Goal: Information Seeking & Learning: Learn about a topic

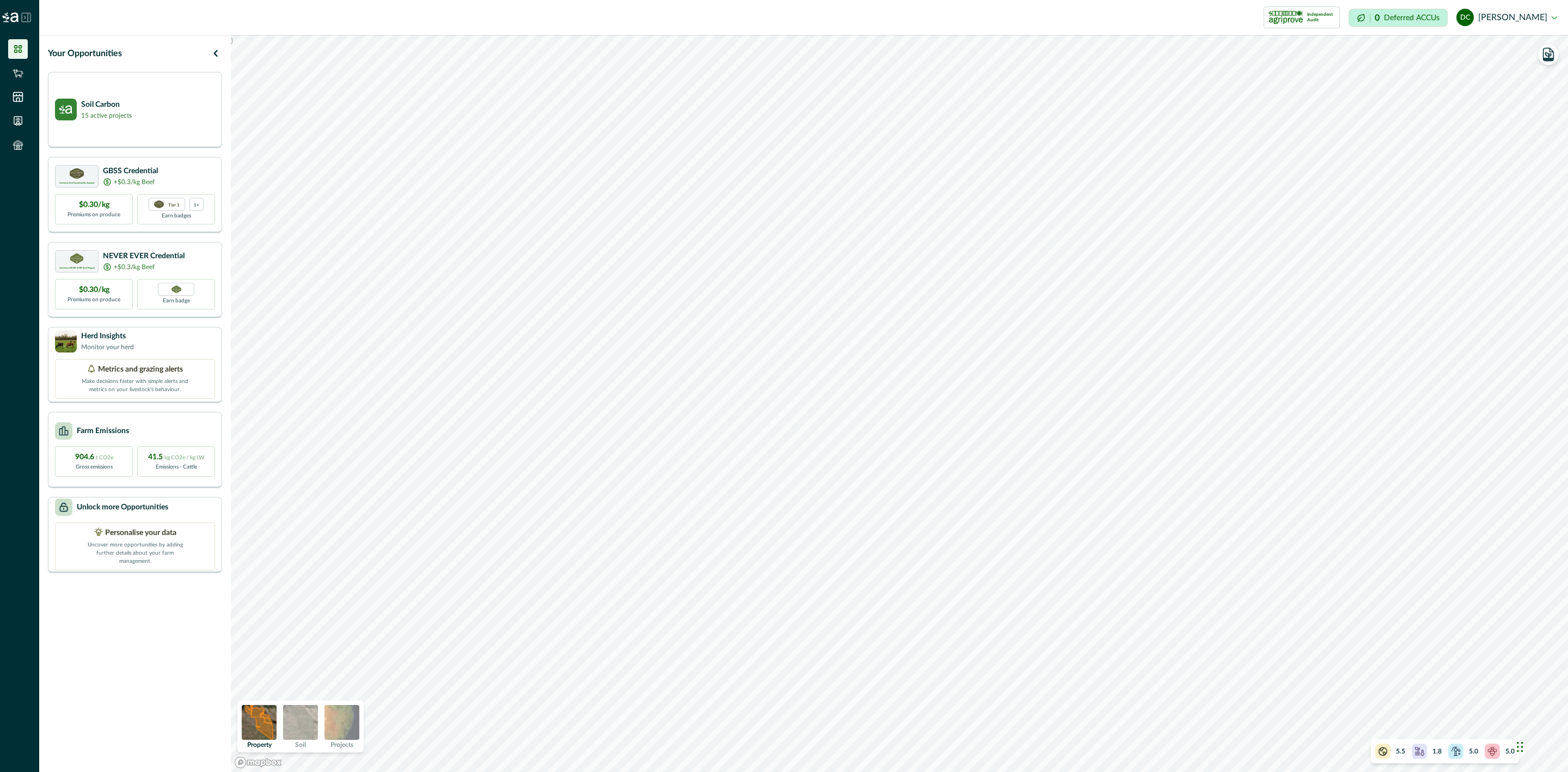
click at [304, 732] on img at bounding box center [300, 722] width 35 height 35
click at [259, 727] on img at bounding box center [259, 722] width 35 height 35
click at [1461, 744] on div at bounding box center [1455, 751] width 15 height 15
click at [178, 108] on div "Soil Carbon 15 active projects" at bounding box center [135, 109] width 160 height 22
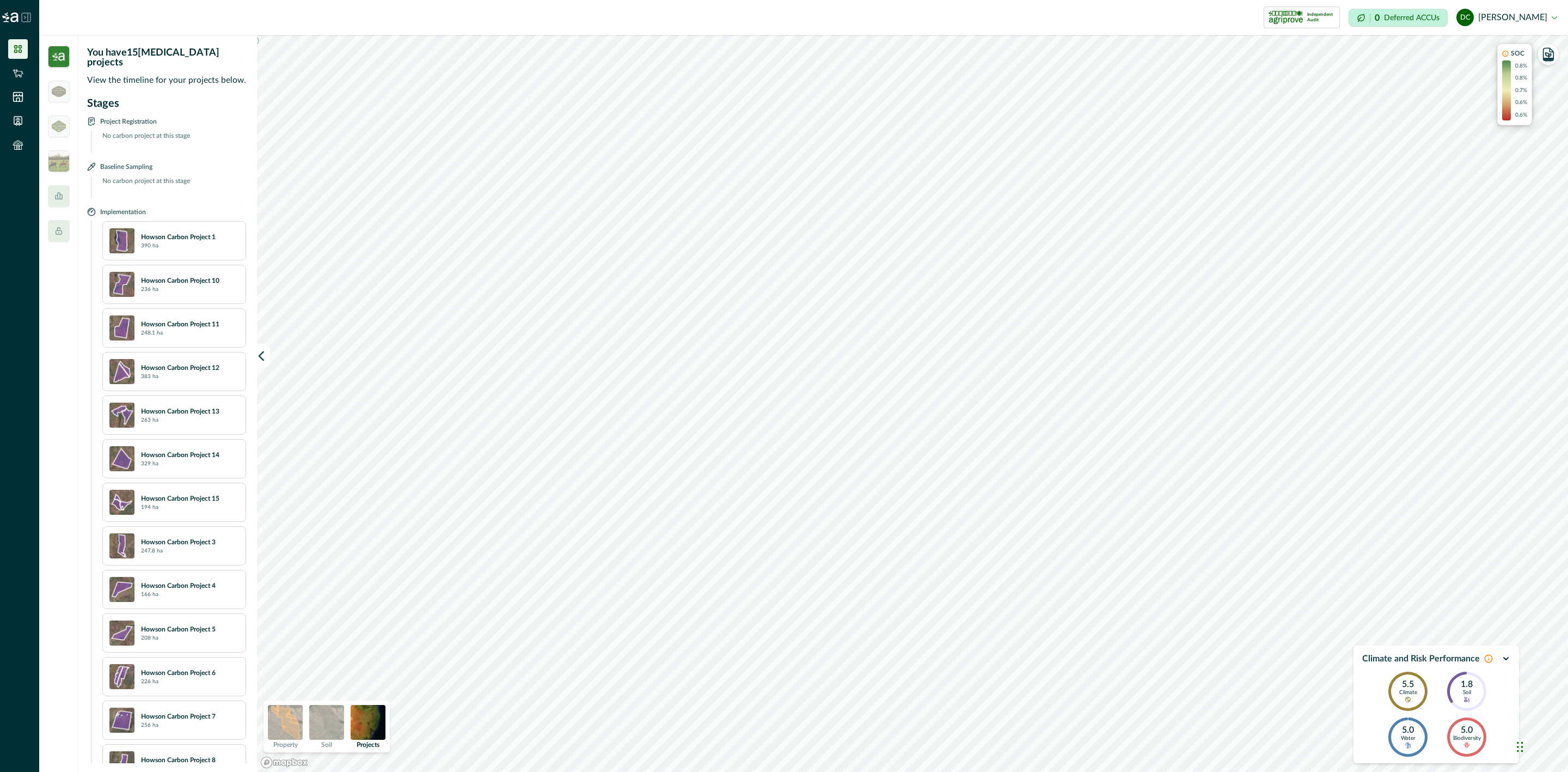
click at [166, 234] on div "Howson Carbon Project 1 390 ha" at bounding box center [190, 241] width 98 height 18
drag, startPoint x: 96, startPoint y: 108, endPoint x: 144, endPoint y: 111, distance: 48.1
click at [144, 116] on div "Project Registration" at bounding box center [166, 121] width 159 height 10
click at [159, 116] on div "Project Registration" at bounding box center [166, 121] width 159 height 10
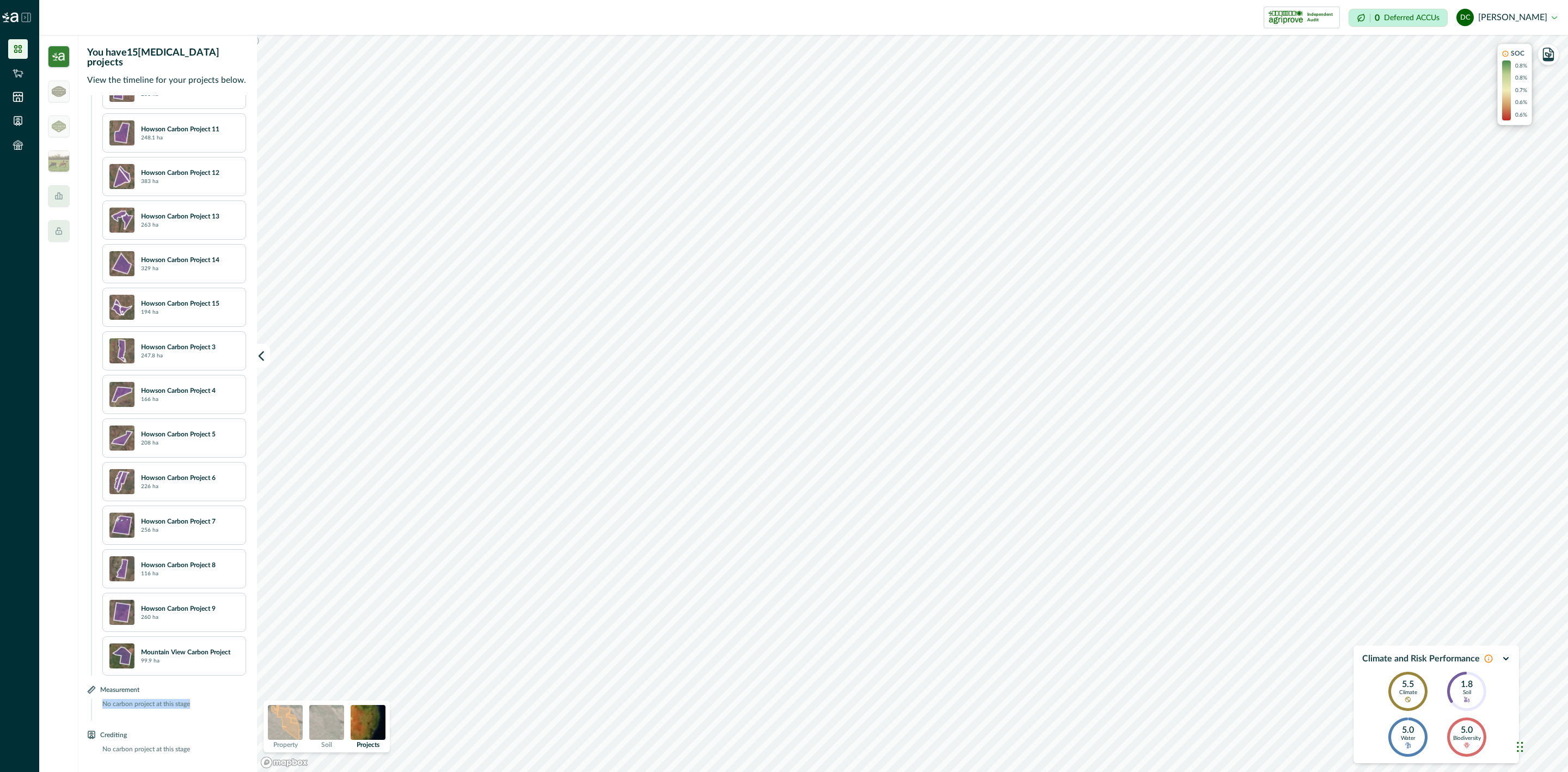
drag, startPoint x: 100, startPoint y: 701, endPoint x: 202, endPoint y: 708, distance: 102.2
click at [202, 708] on p "No carbon project at this stage" at bounding box center [170, 710] width 150 height 22
click at [126, 706] on p "No carbon project at this stage" at bounding box center [170, 710] width 150 height 22
click at [1548, 56] on icon "button" at bounding box center [1548, 55] width 5 height 5
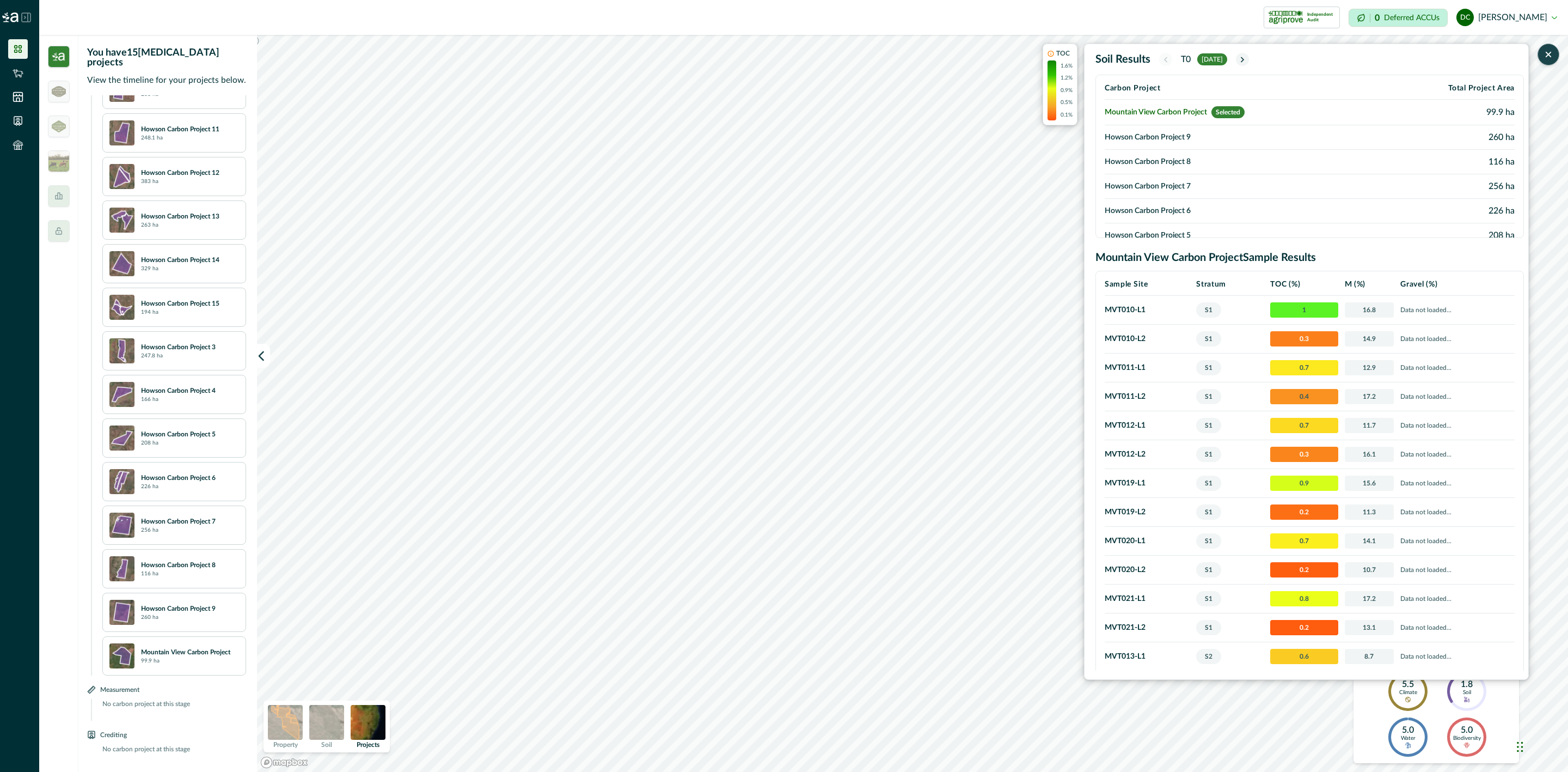
click at [1203, 139] on td "Howson Carbon Project 9" at bounding box center [1244, 137] width 278 height 24
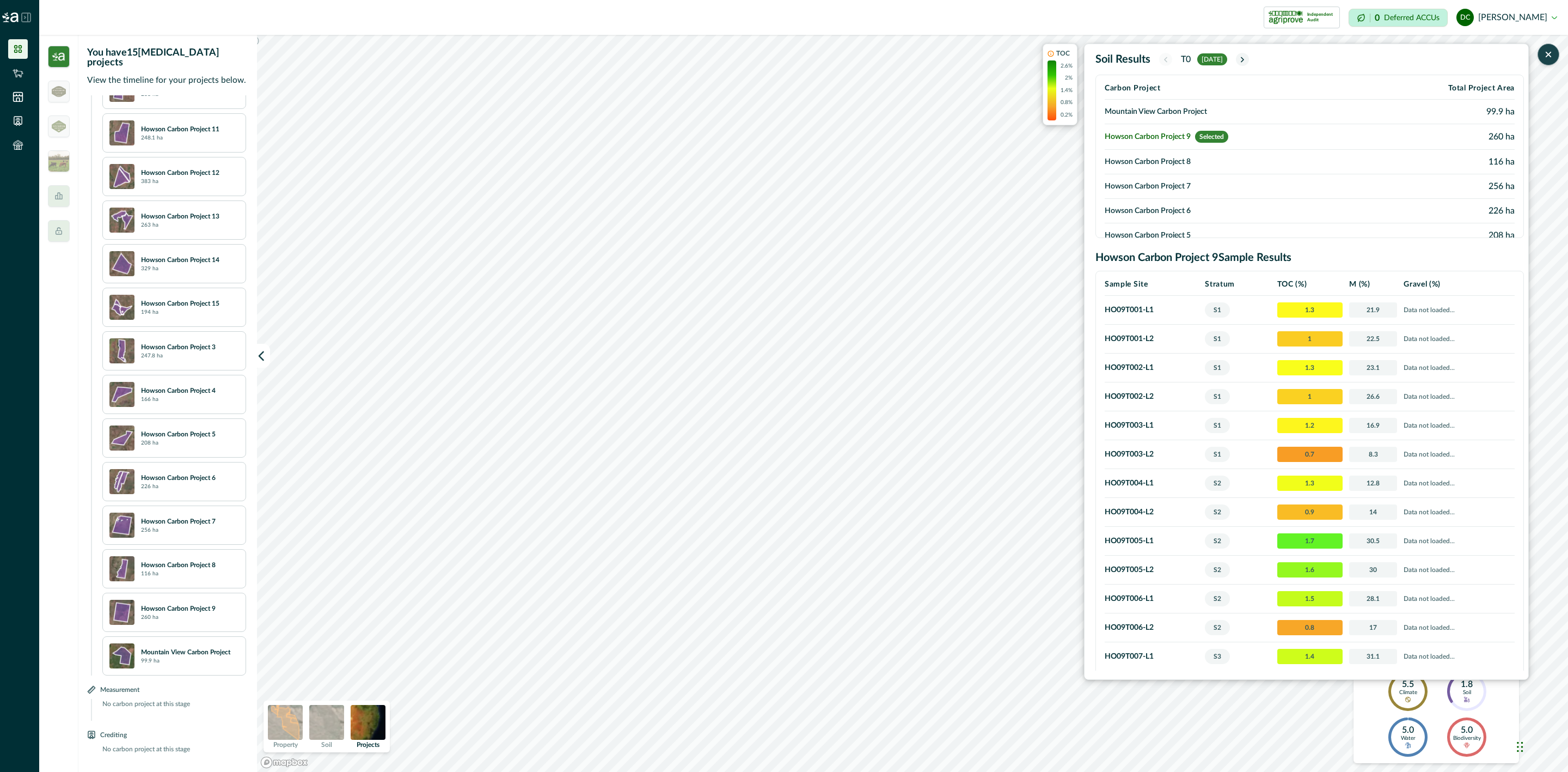
scroll to position [163, 0]
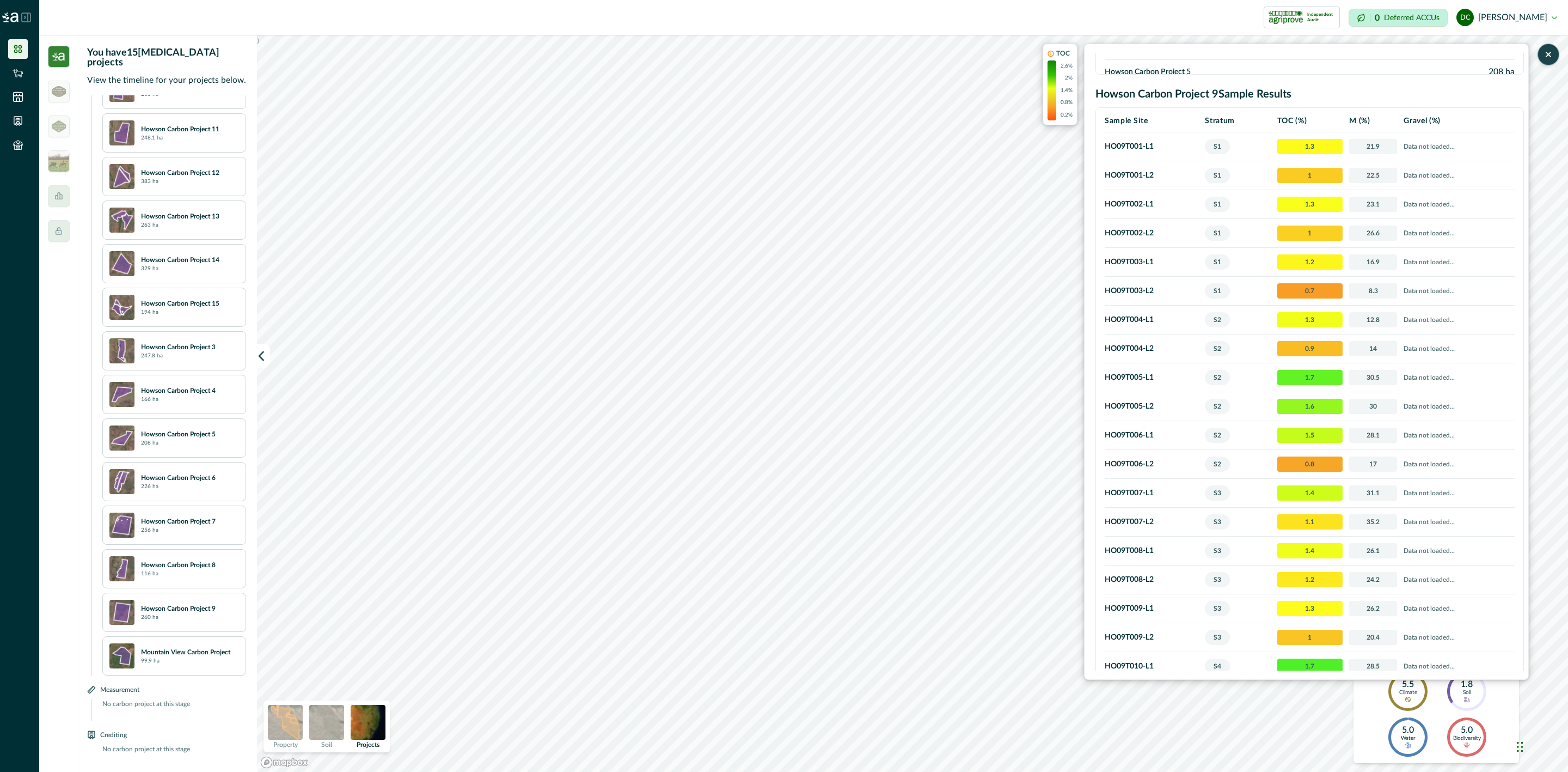
click at [1558, 56] on button "button" at bounding box center [1548, 54] width 22 height 22
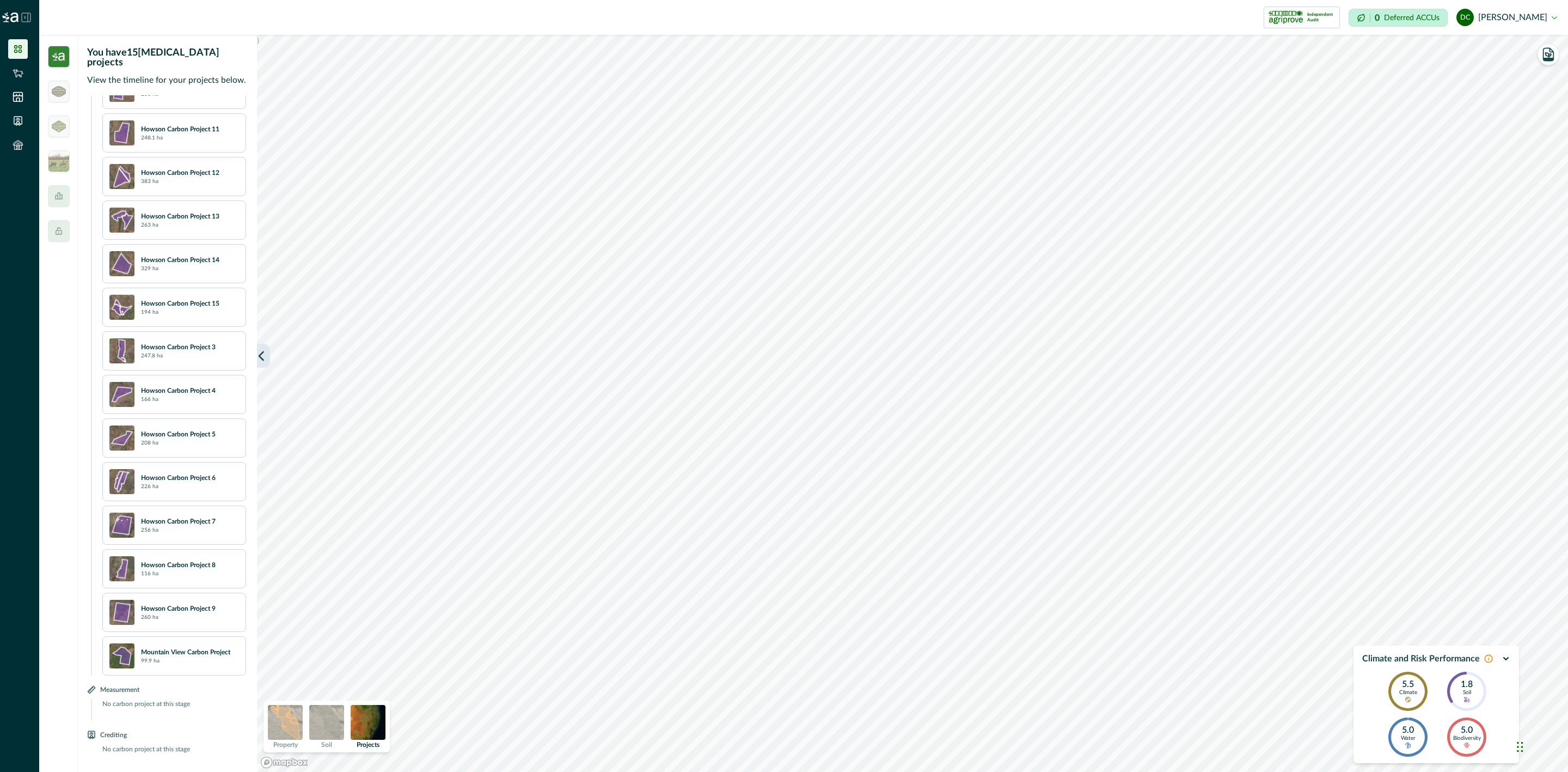
click at [265, 353] on icon "button" at bounding box center [261, 356] width 11 height 11
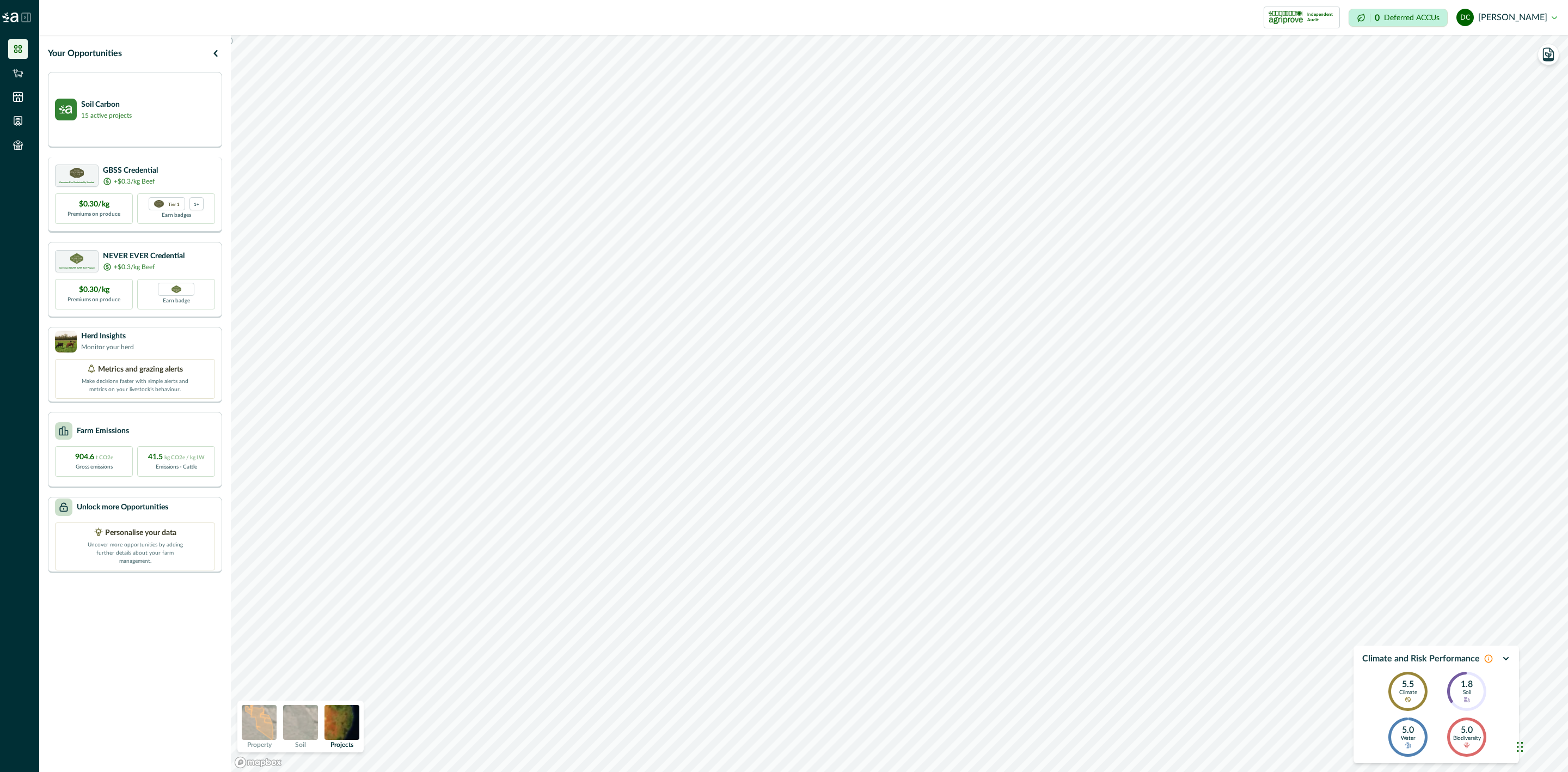
click at [166, 175] on div "Greenham Beef Sustainability Standard GBSS Credential +$0.3/kg Beef" at bounding box center [135, 176] width 160 height 22
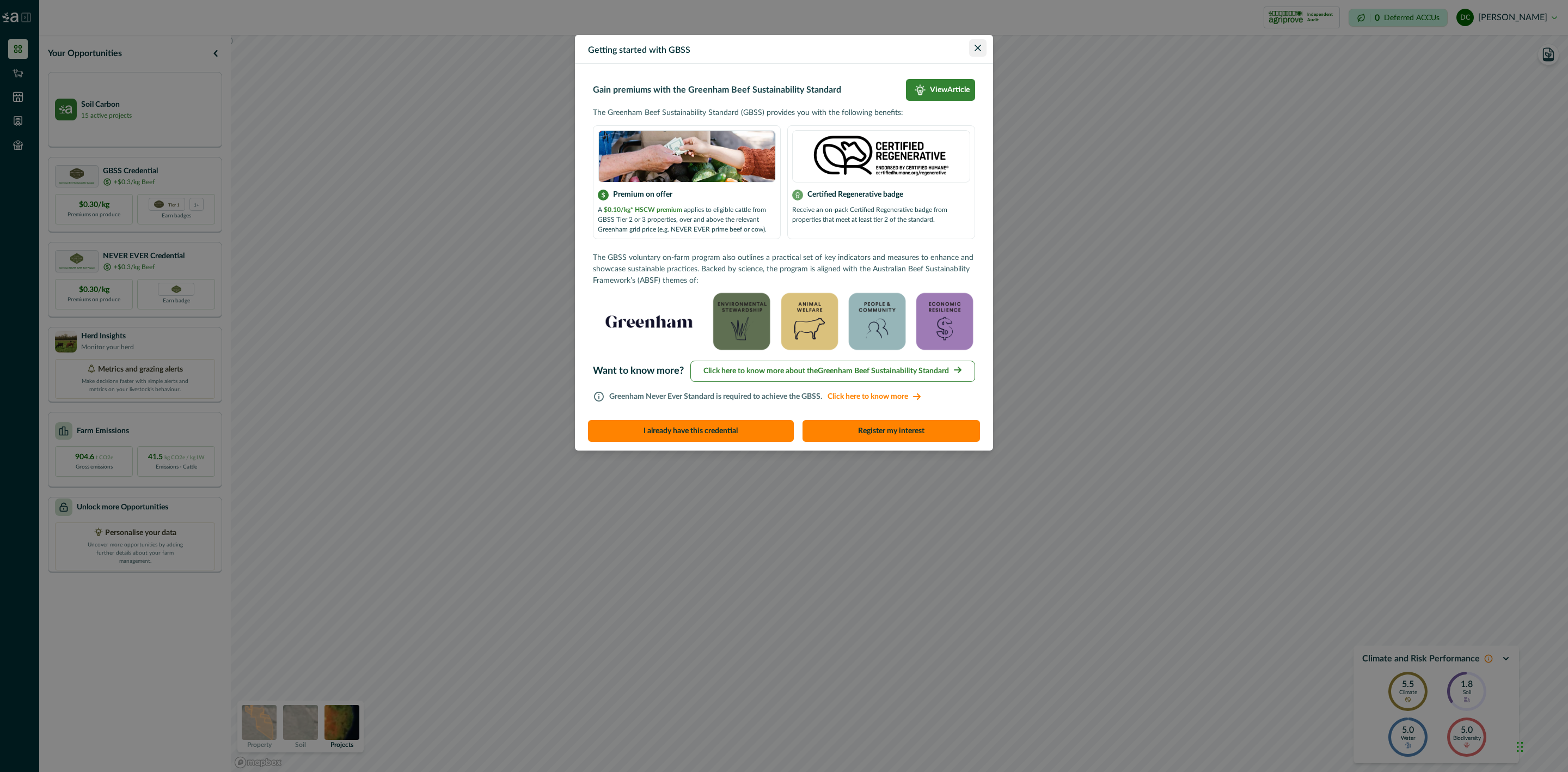
click at [975, 50] on icon "Close" at bounding box center [978, 48] width 7 height 7
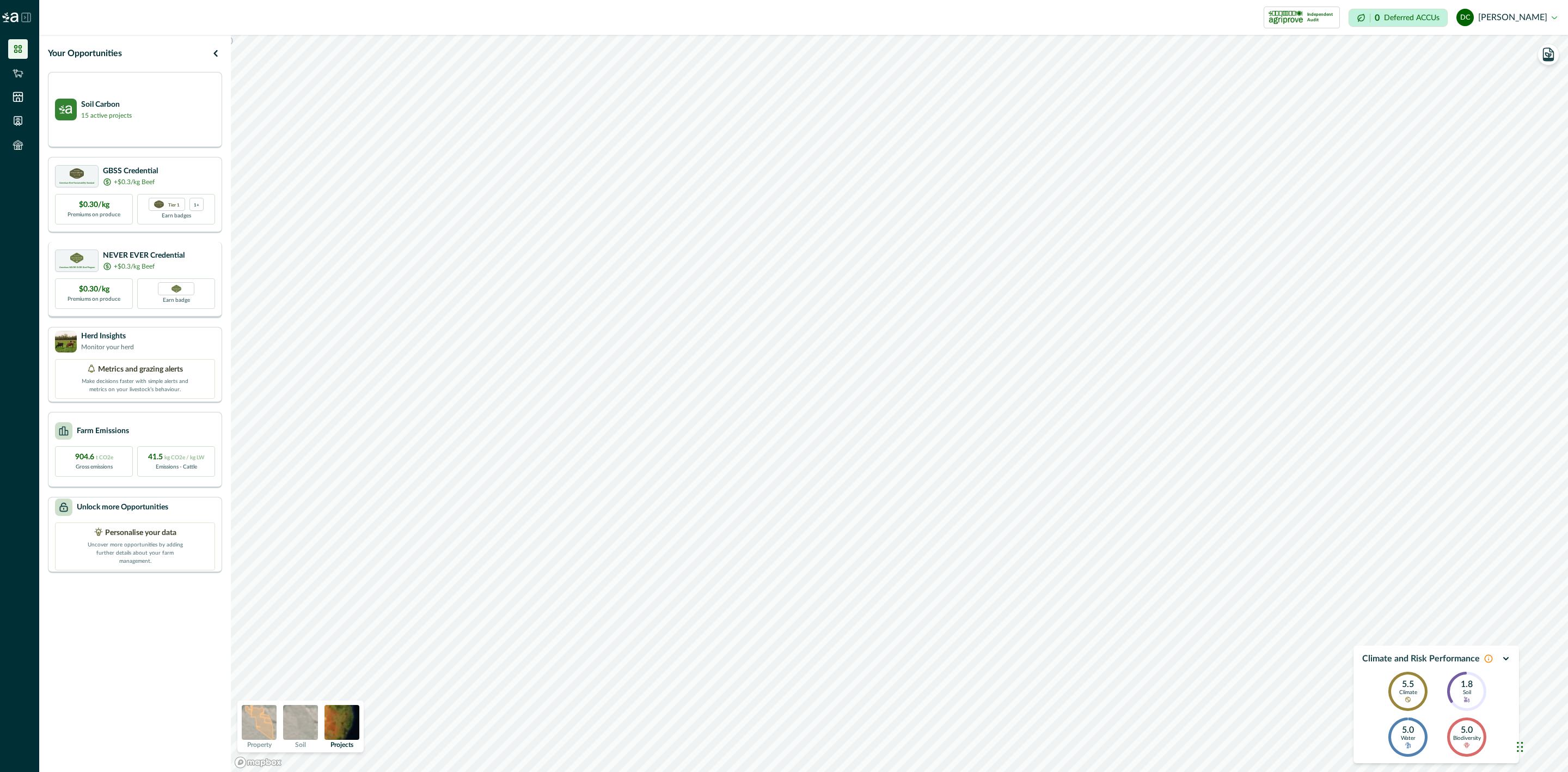
click at [160, 269] on div "+$0.3/kg Beef" at bounding box center [143, 266] width 82 height 10
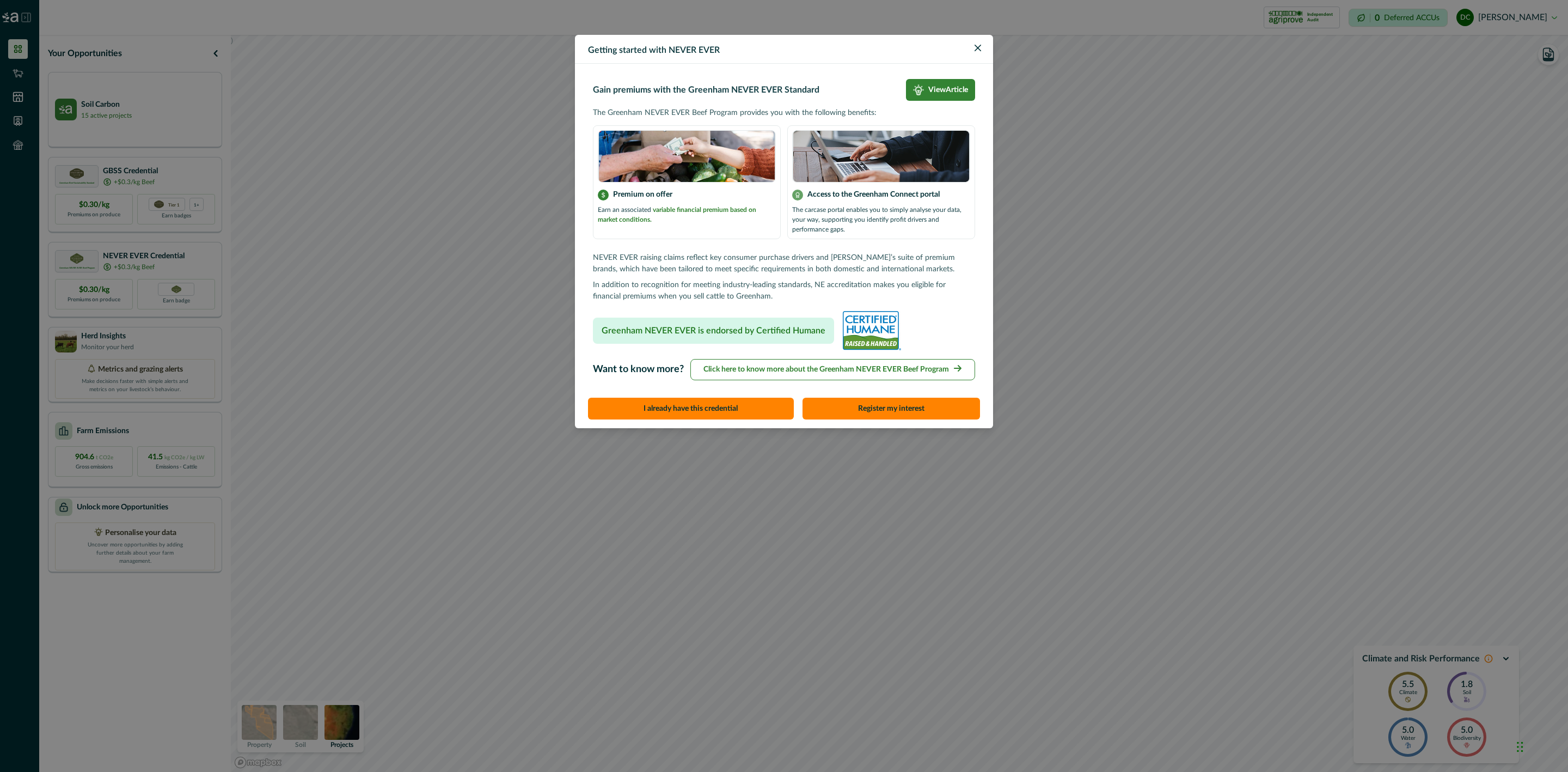
click at [958, 54] on header "Getting started with NEVER EVER" at bounding box center [784, 49] width 418 height 29
click at [980, 50] on icon "Close" at bounding box center [978, 48] width 7 height 7
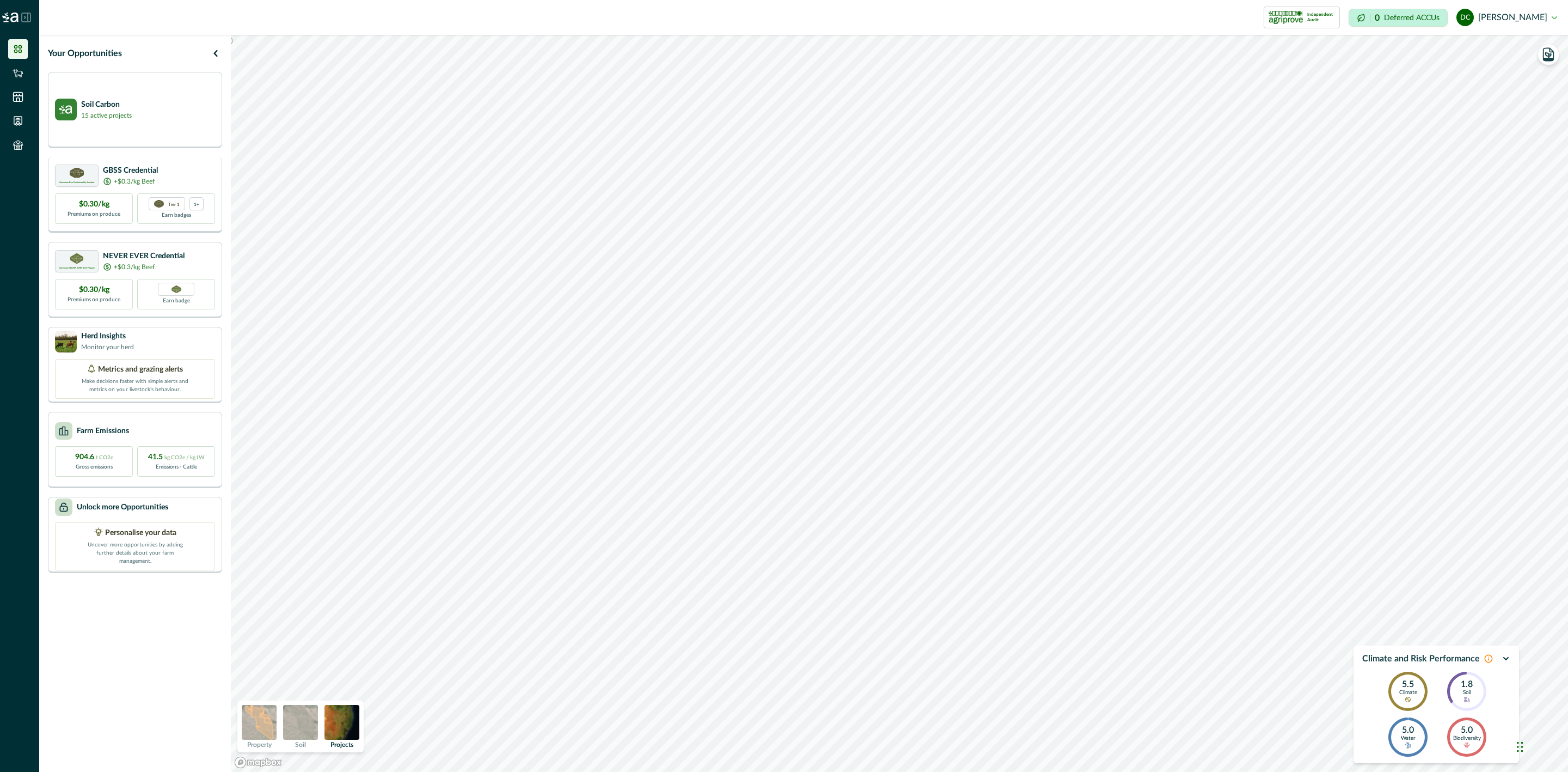
click at [133, 174] on p "GBSS Credential" at bounding box center [130, 170] width 55 height 11
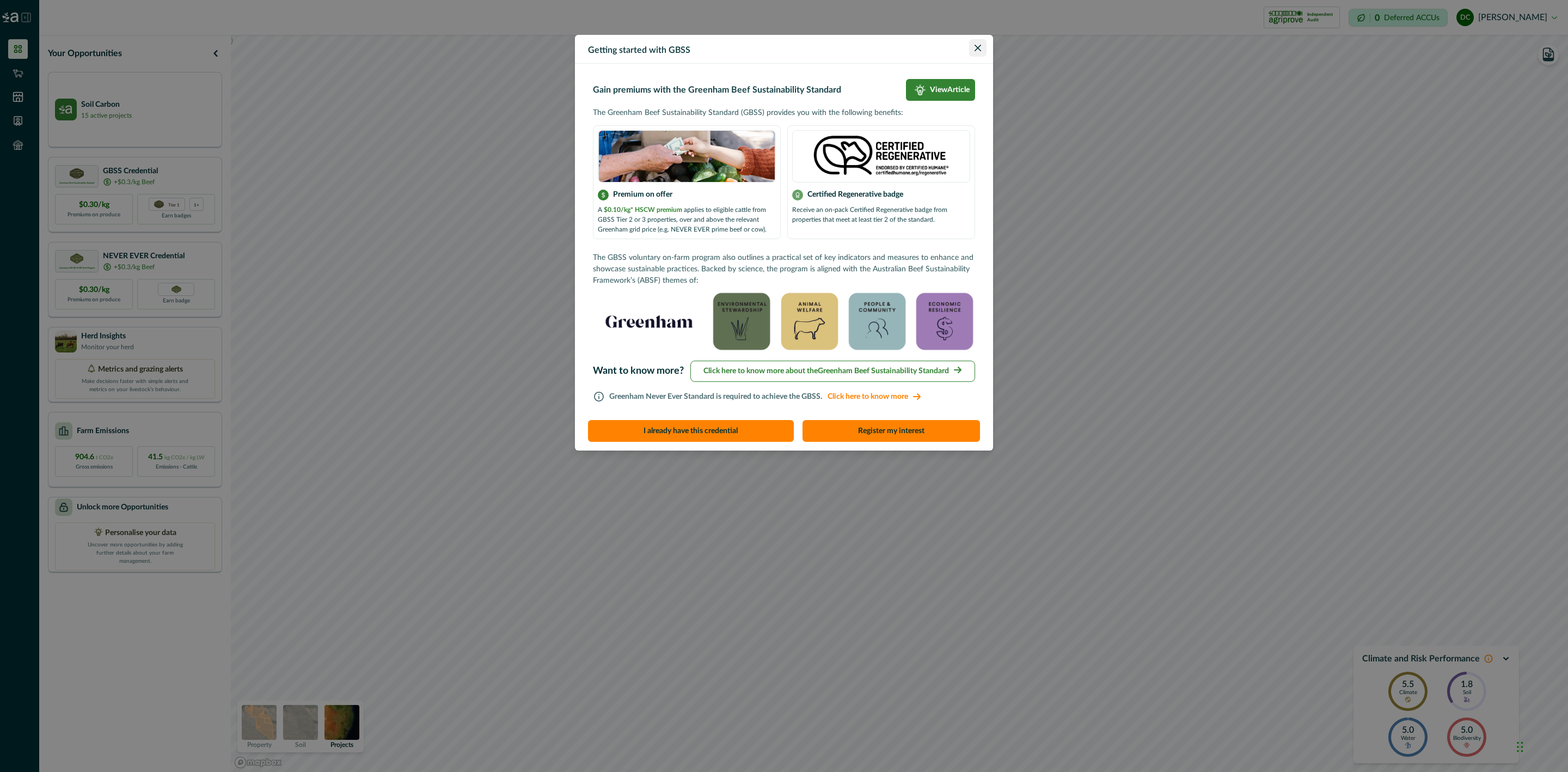
click at [979, 47] on icon "Close" at bounding box center [978, 48] width 7 height 7
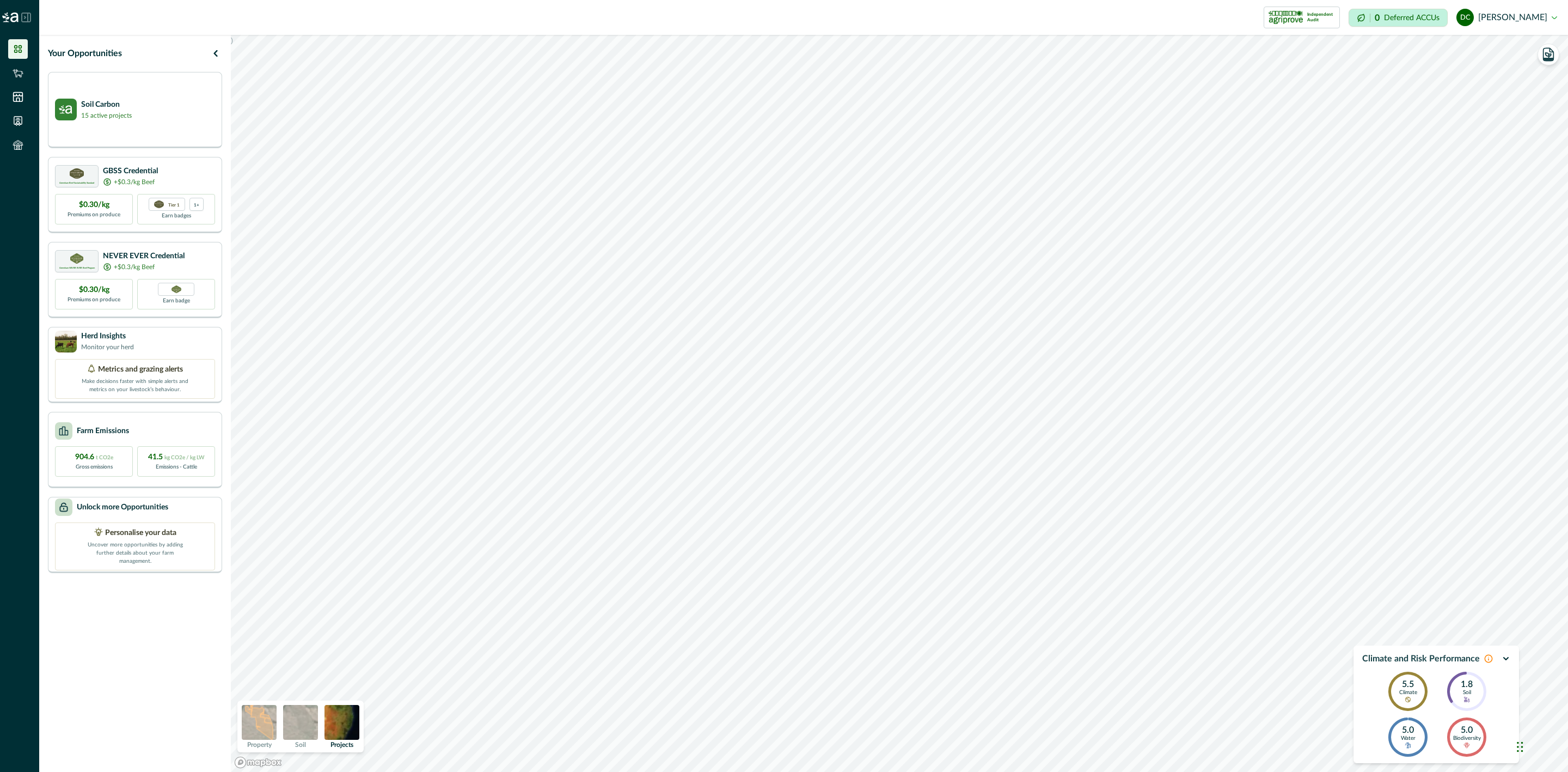
click at [27, 20] on icon at bounding box center [26, 17] width 10 height 10
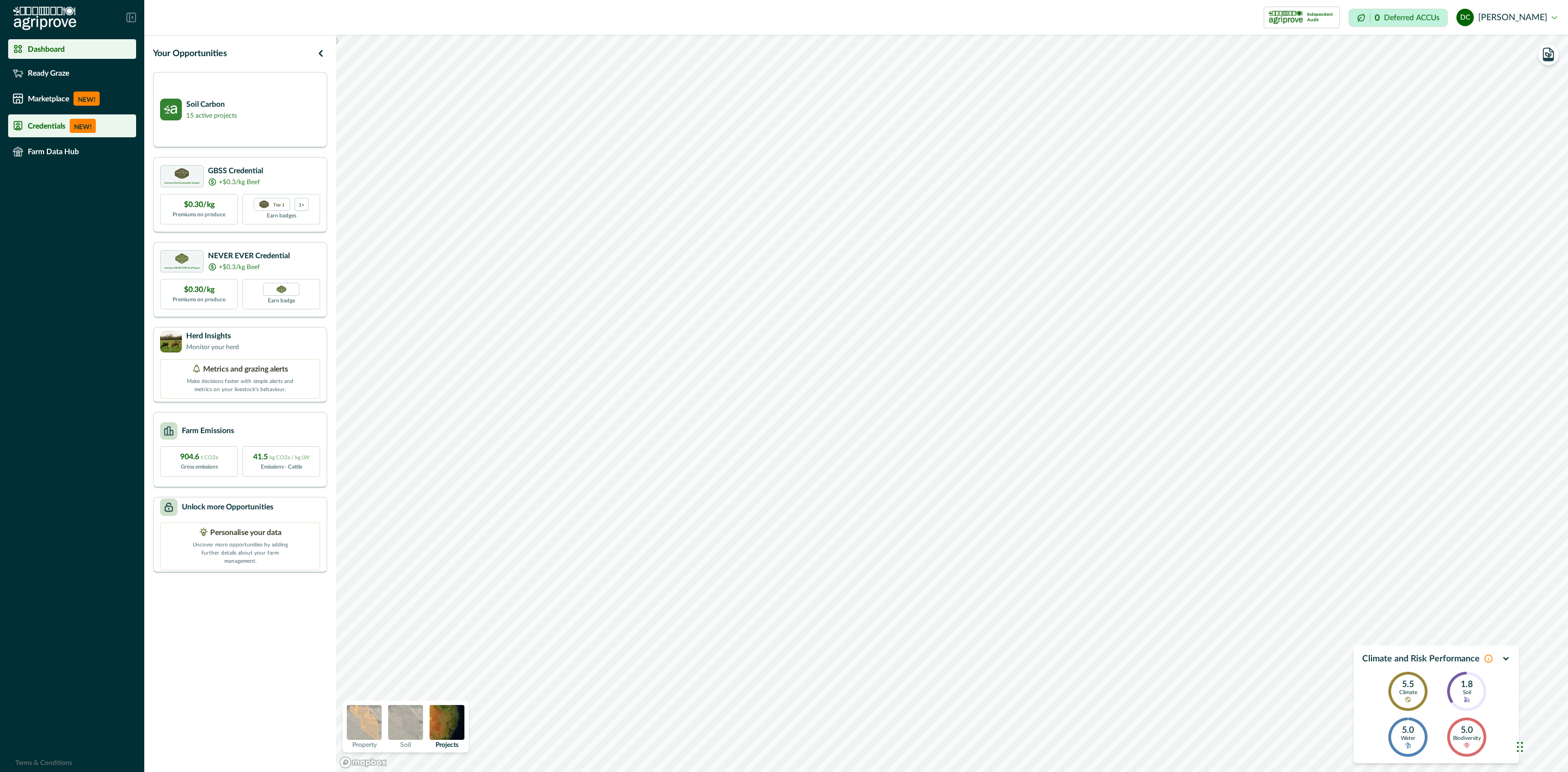
click at [65, 126] on p "Credentials" at bounding box center [46, 125] width 37 height 9
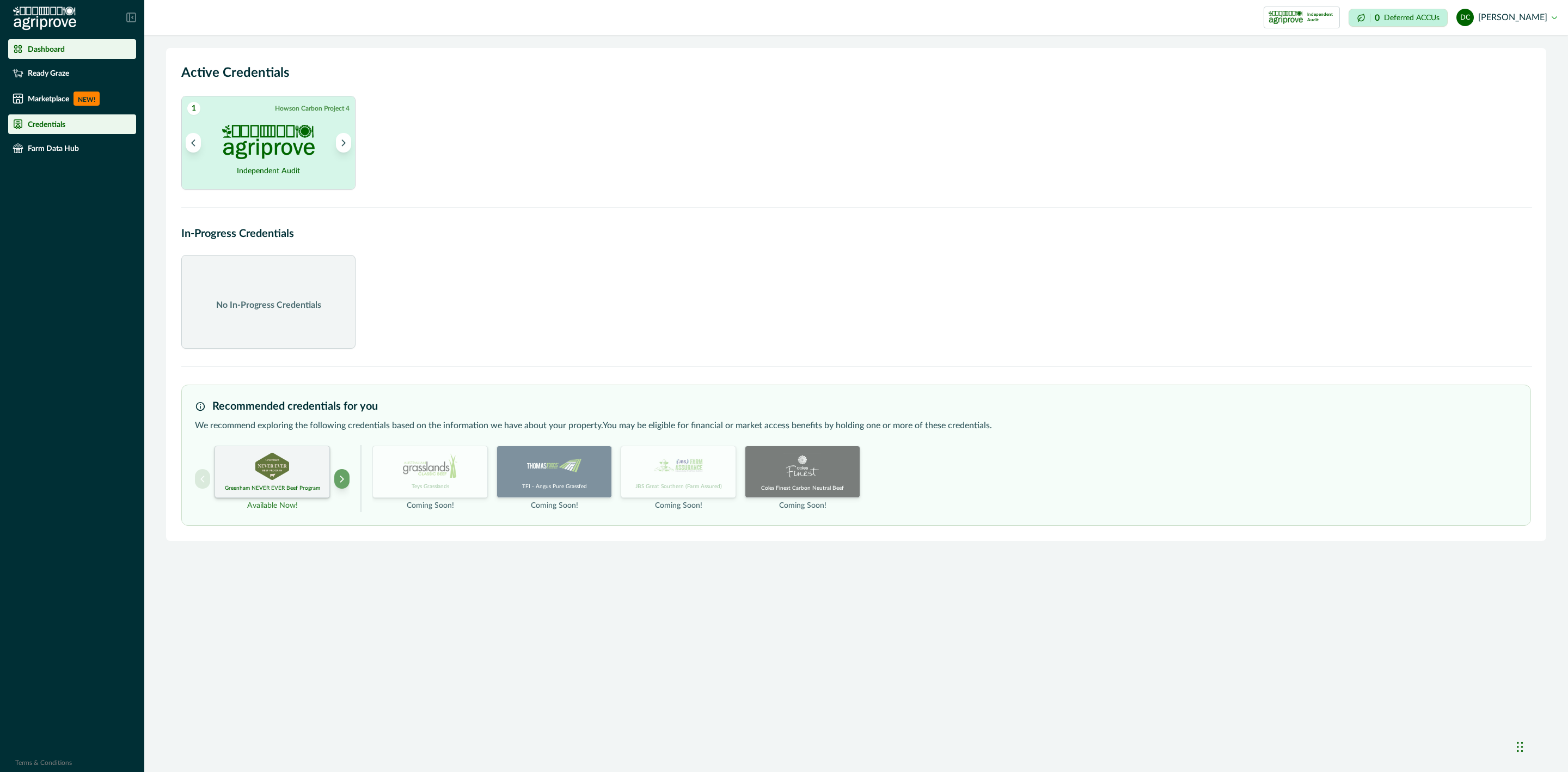
click at [72, 47] on div "Dashboard" at bounding box center [72, 49] width 119 height 11
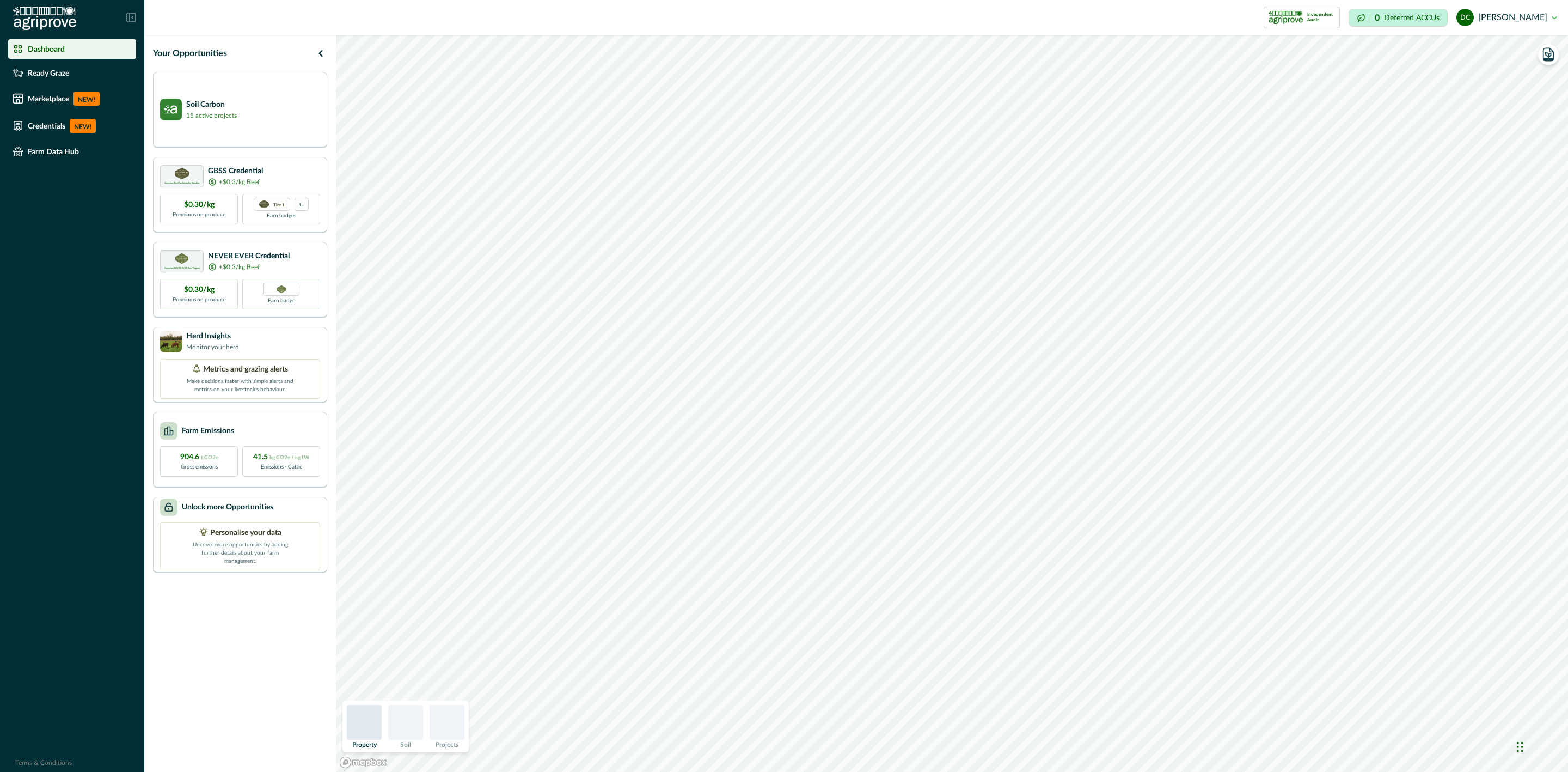
click at [80, 134] on li "Credentials NEW!" at bounding box center [71, 126] width 128 height 23
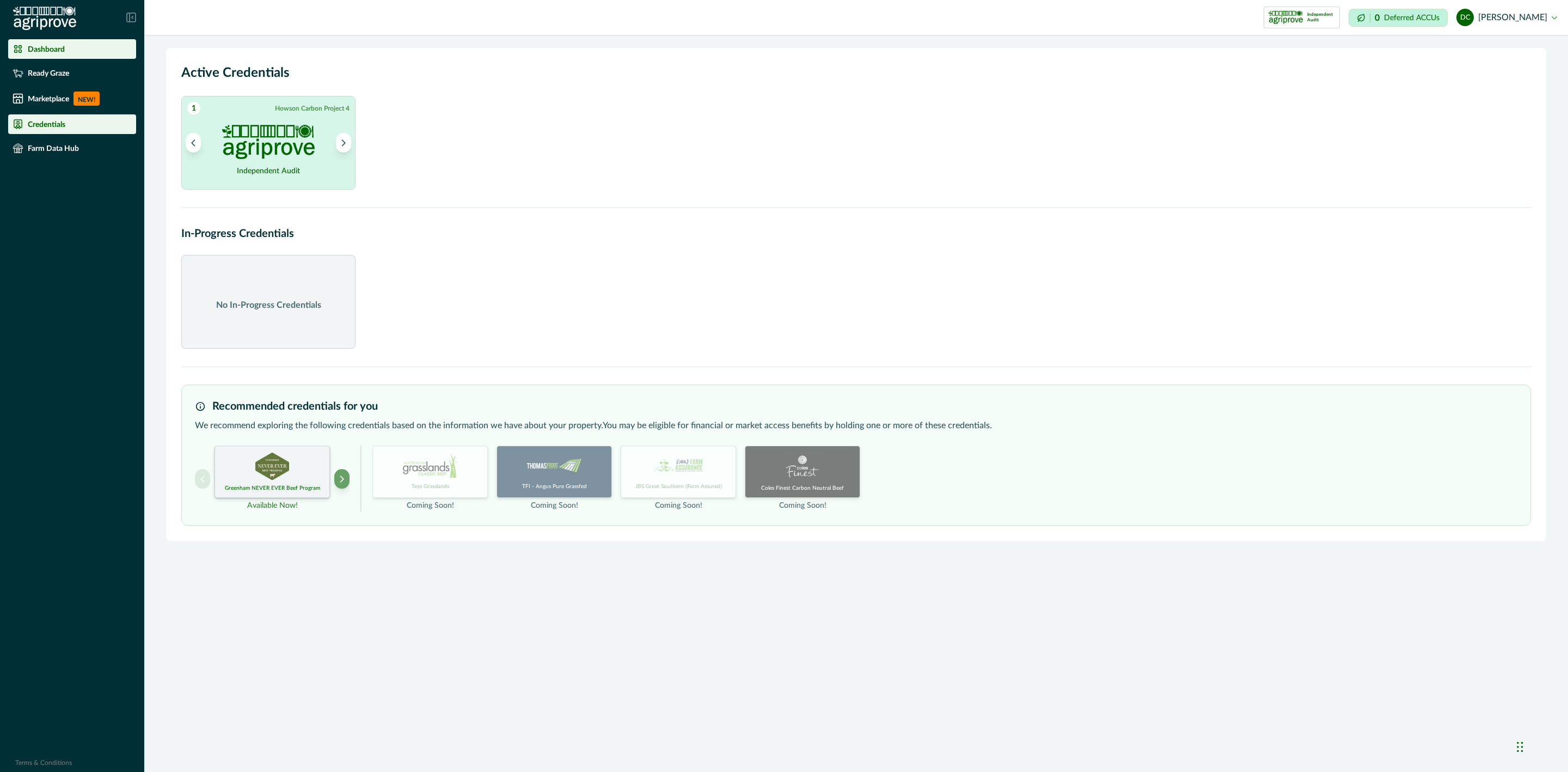
click at [69, 48] on div "Dashboard" at bounding box center [72, 49] width 119 height 11
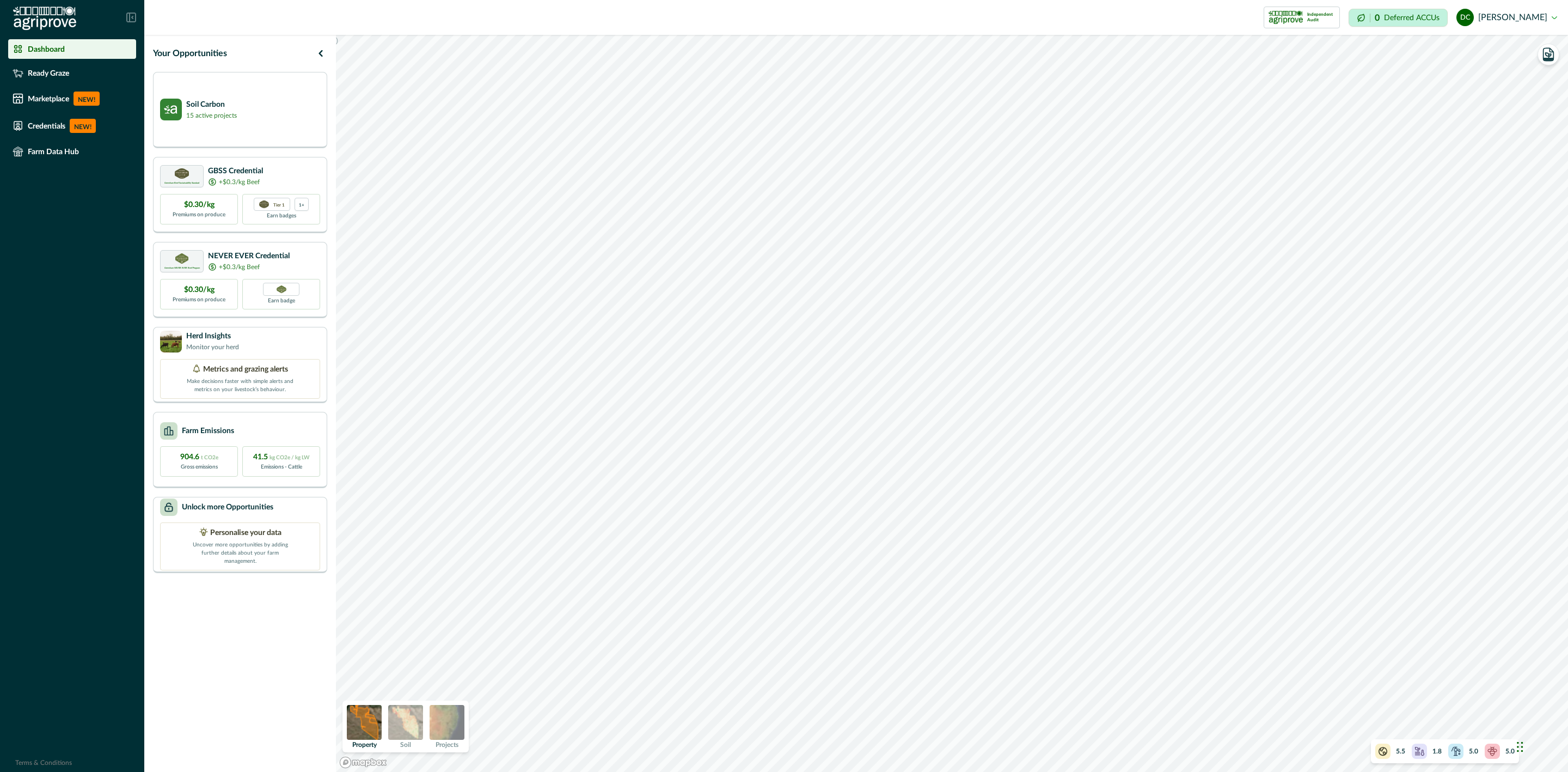
click at [409, 718] on img at bounding box center [405, 722] width 35 height 35
click at [250, 428] on div "Farm Emissions" at bounding box center [240, 430] width 160 height 18
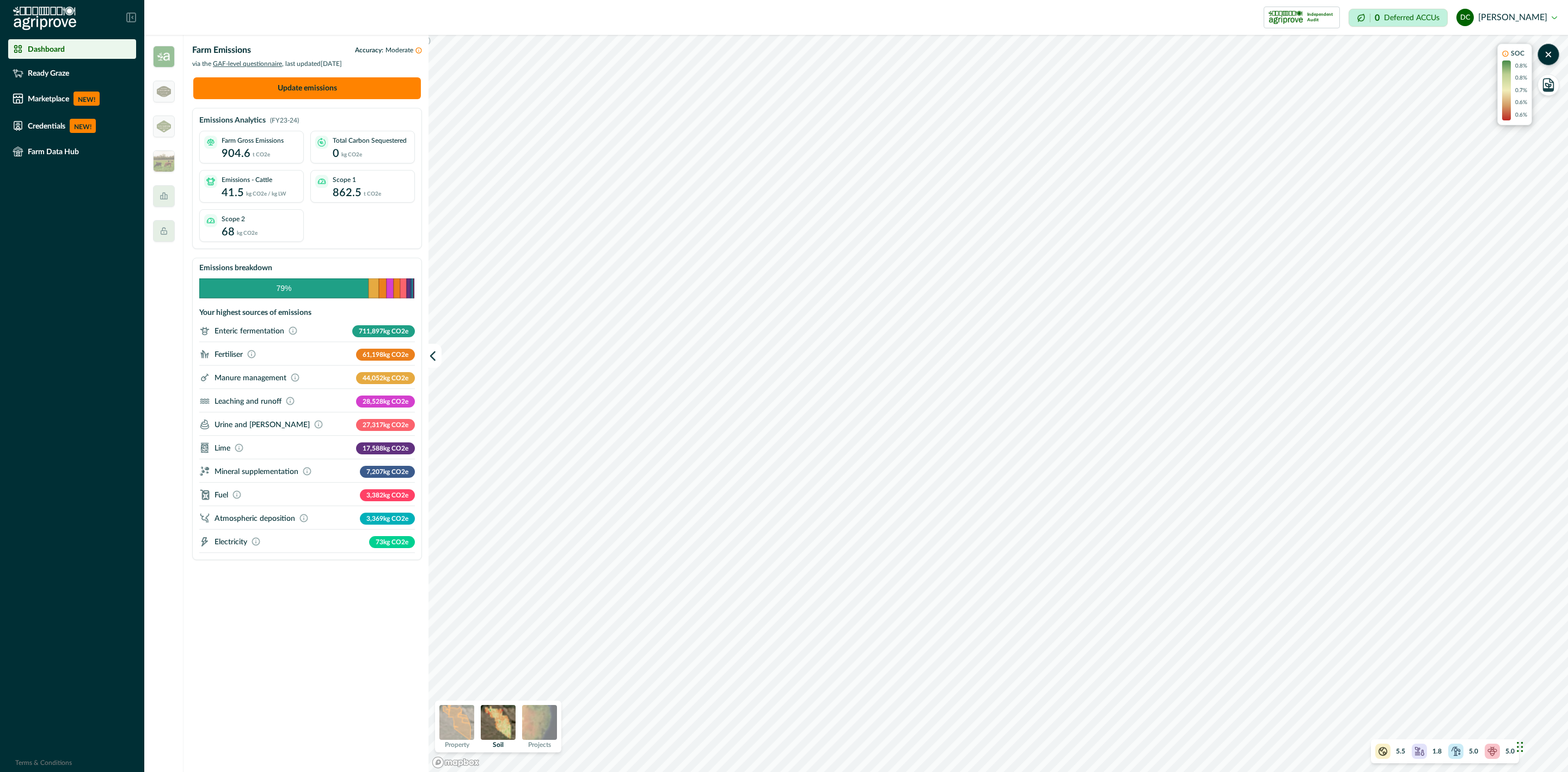
drag, startPoint x: 44, startPoint y: 102, endPoint x: 81, endPoint y: 366, distance: 266.6
click at [44, 102] on p "Marketplace" at bounding box center [48, 98] width 41 height 9
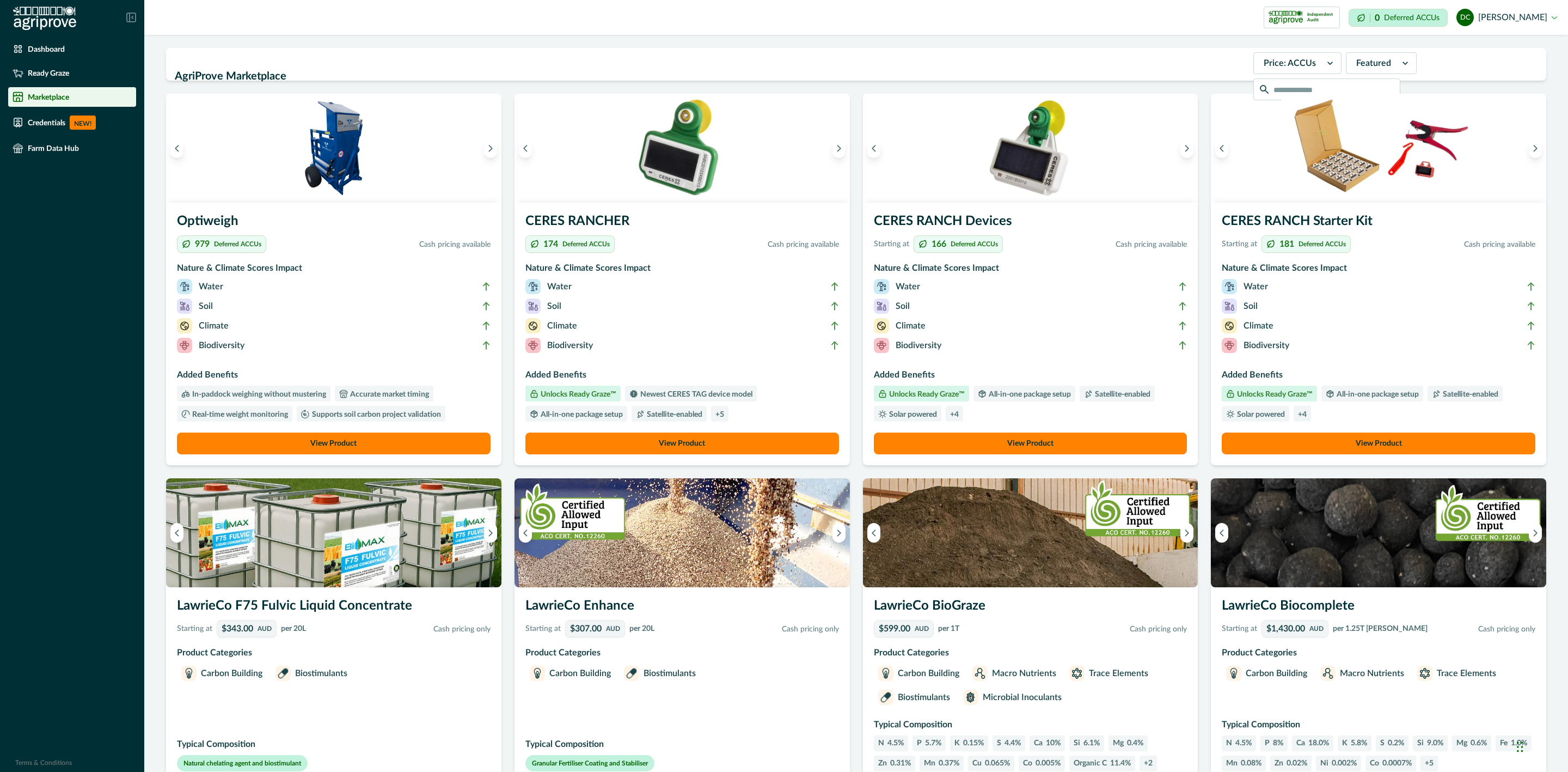
click at [362, 302] on li "Soil" at bounding box center [333, 309] width 314 height 20
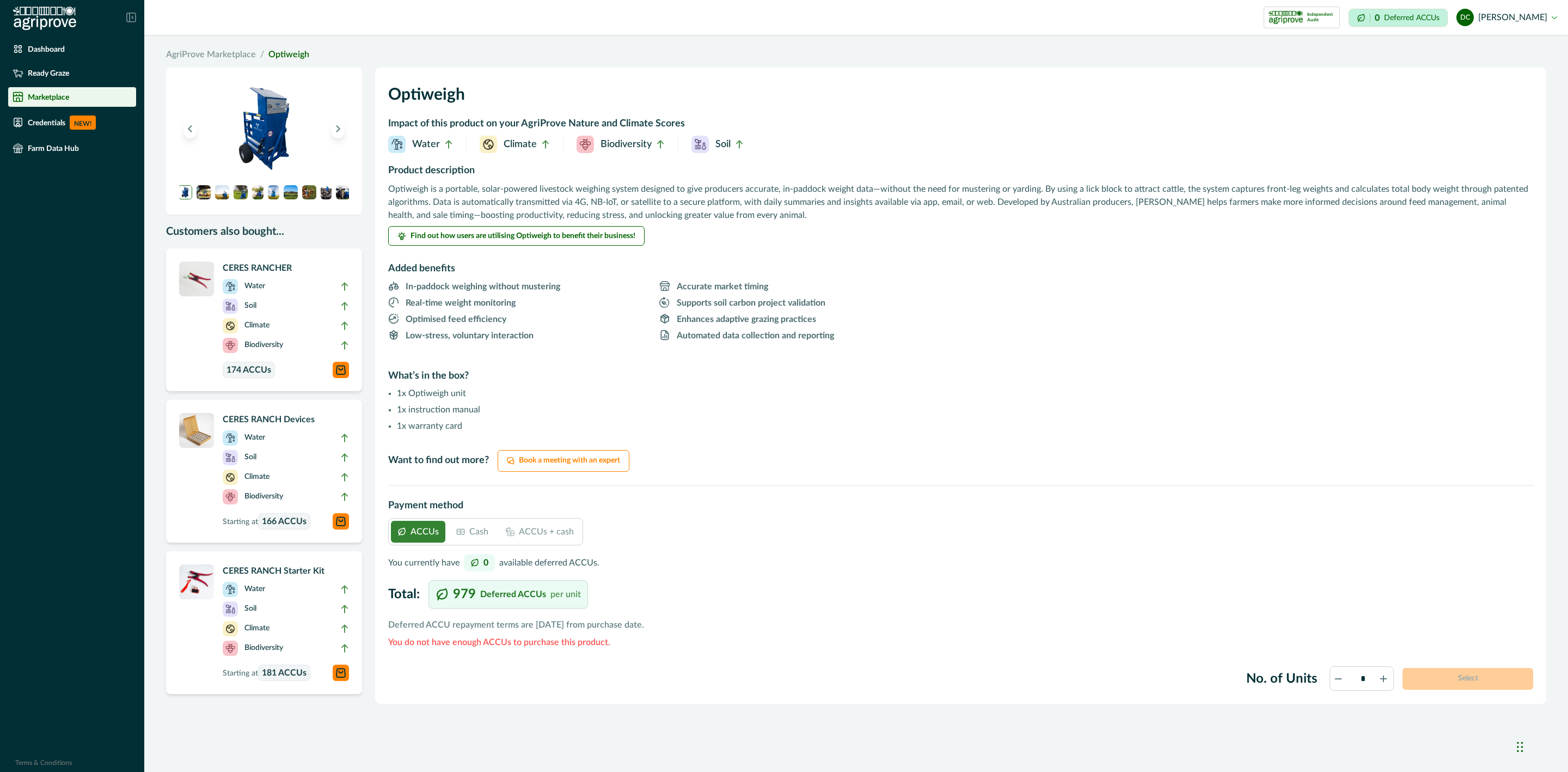
click at [209, 47] on div "AgriProve Marketplace / Optiweigh Customers also bought... CERES RANCHER Water …" at bounding box center [856, 395] width 1424 height 722
click at [209, 50] on link "AgriProve Marketplace" at bounding box center [211, 54] width 90 height 13
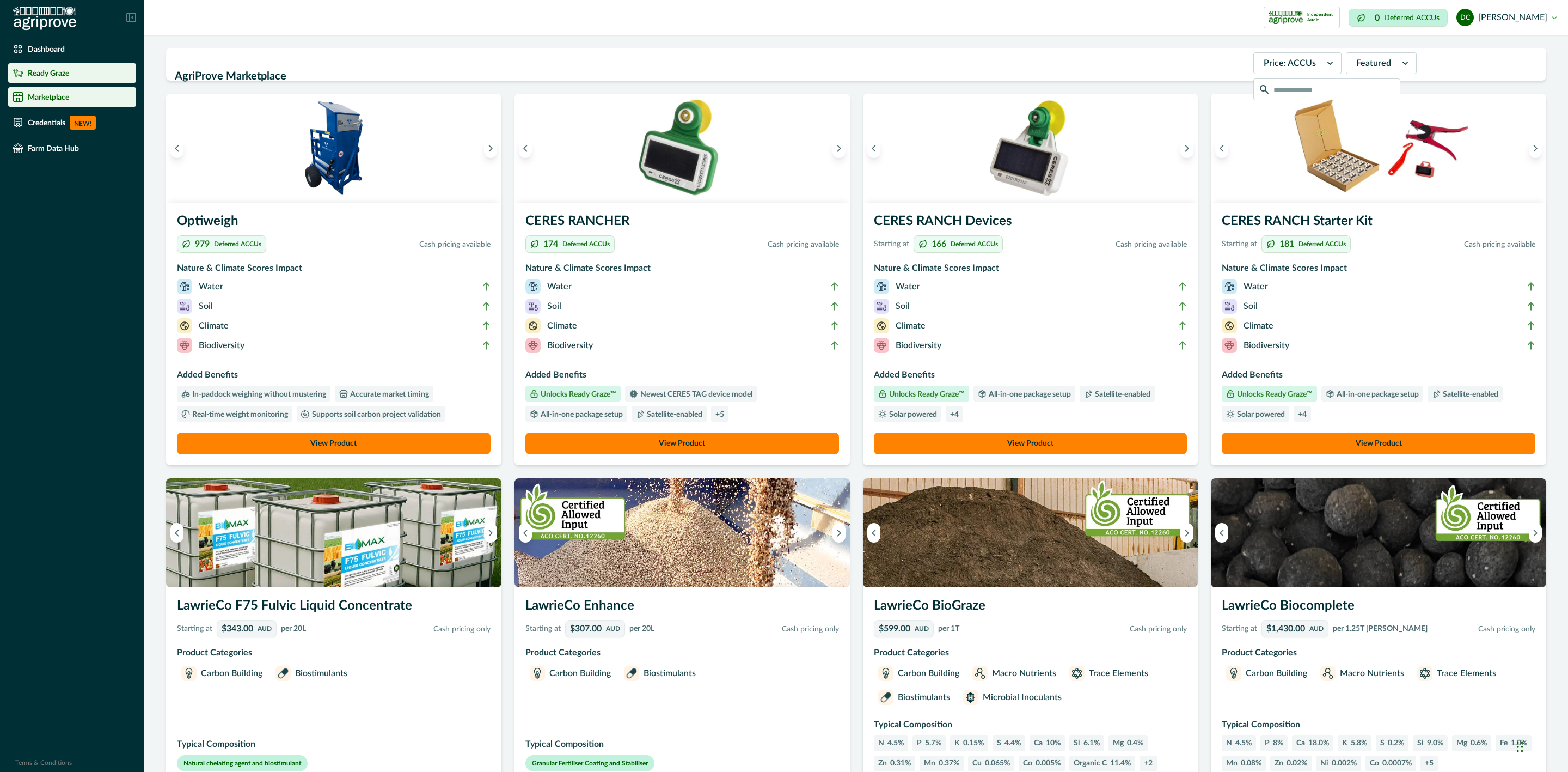
click at [58, 77] on p "Ready Graze" at bounding box center [48, 73] width 41 height 9
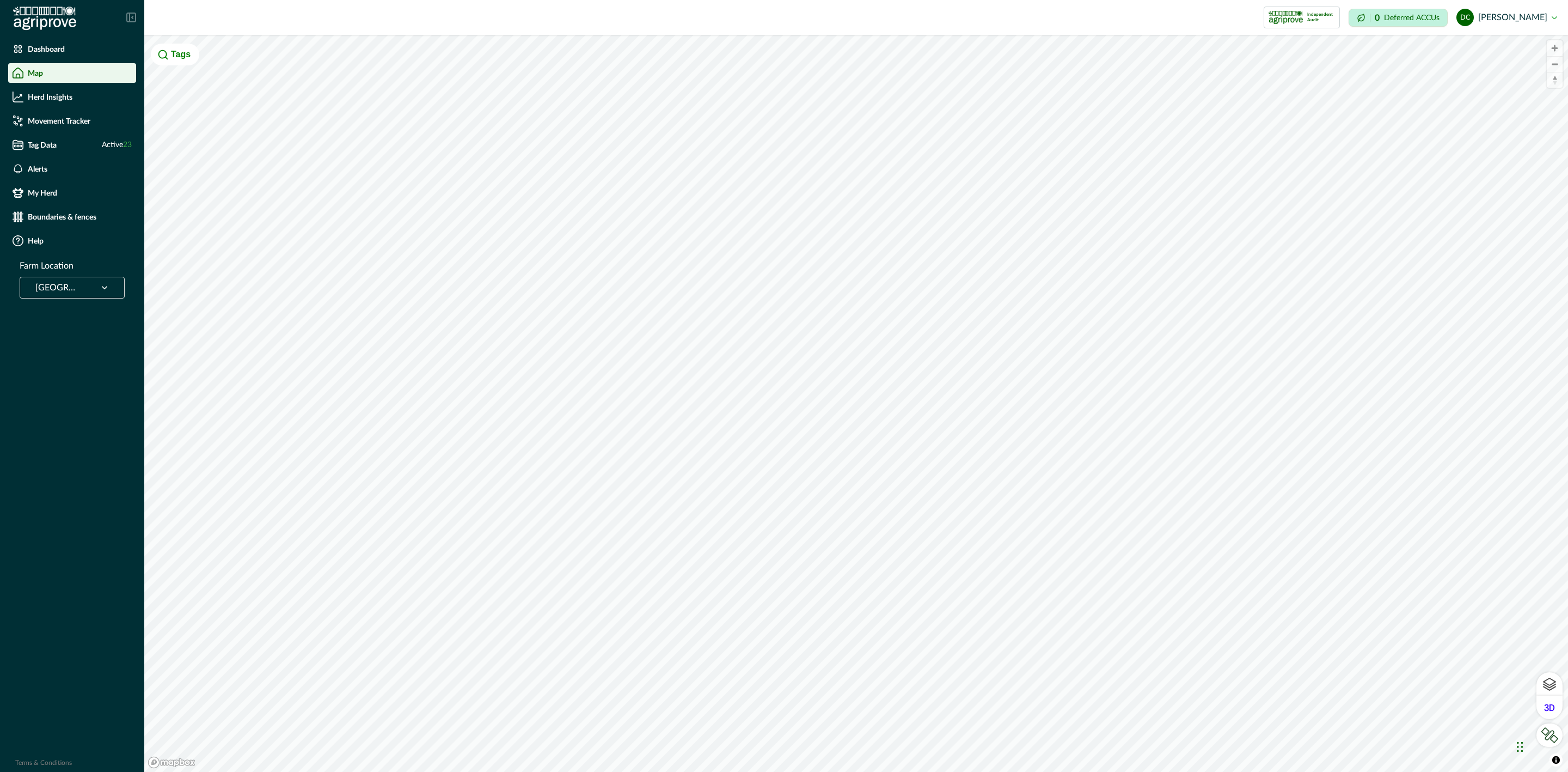
click at [27, 18] on img at bounding box center [45, 18] width 63 height 24
